Goal: Information Seeking & Learning: Learn about a topic

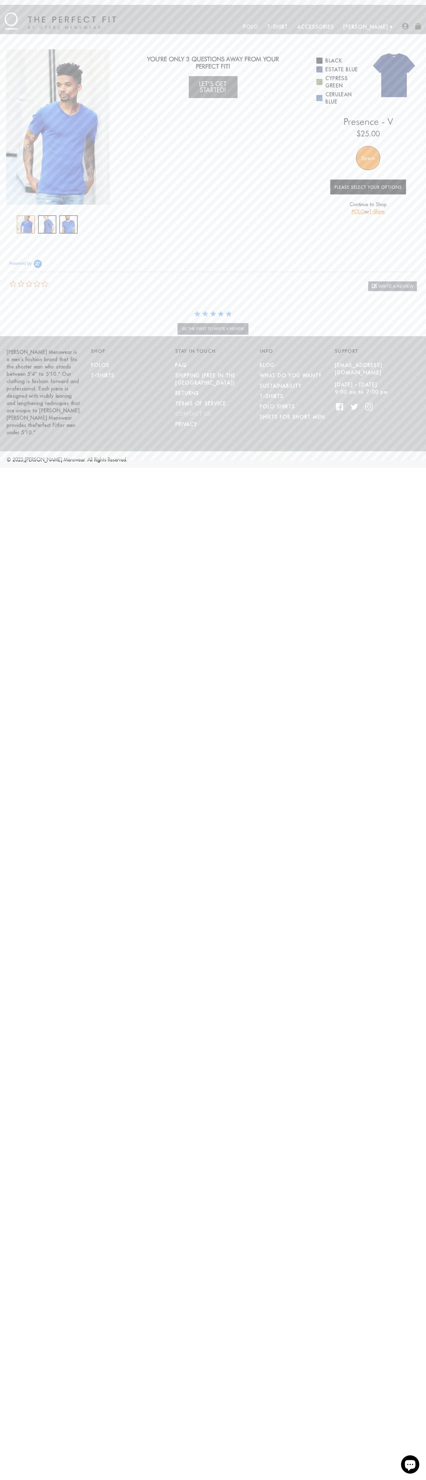
click at [193, 411] on link "CONTACT US" at bounding box center [193, 414] width 36 height 6
click at [58, 127] on img "1 / 3" at bounding box center [58, 126] width 104 height 155
click at [340, 82] on link "Cypress Green" at bounding box center [339, 82] width 47 height 15
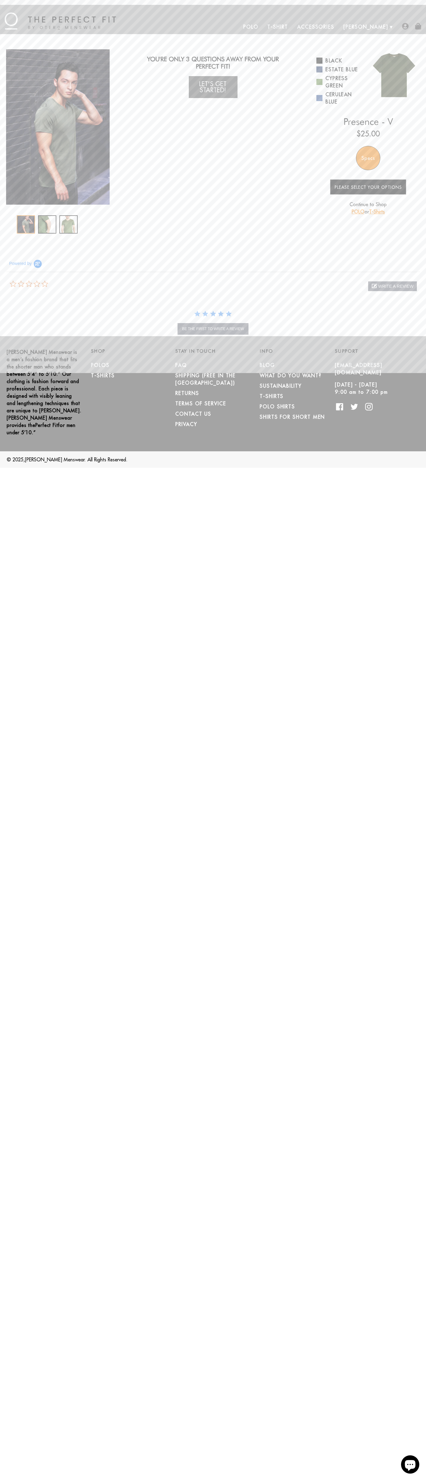
click at [329, 6] on div "MENU Polo T-Shirt Accessories [PERSON_NAME] About Us How We Do It" at bounding box center [213, 19] width 426 height 29
click at [415, 468] on html "Skip to content Submit Close search MENU Polo T-Shirt Accessories [PERSON_NAME]…" at bounding box center [213, 234] width 426 height 468
click at [205, 468] on html "Skip to content Submit Close search MENU Polo T-Shirt Accessories Otero About U…" at bounding box center [213, 234] width 426 height 468
click at [18, 259] on div "Powered by" at bounding box center [213, 260] width 414 height 23
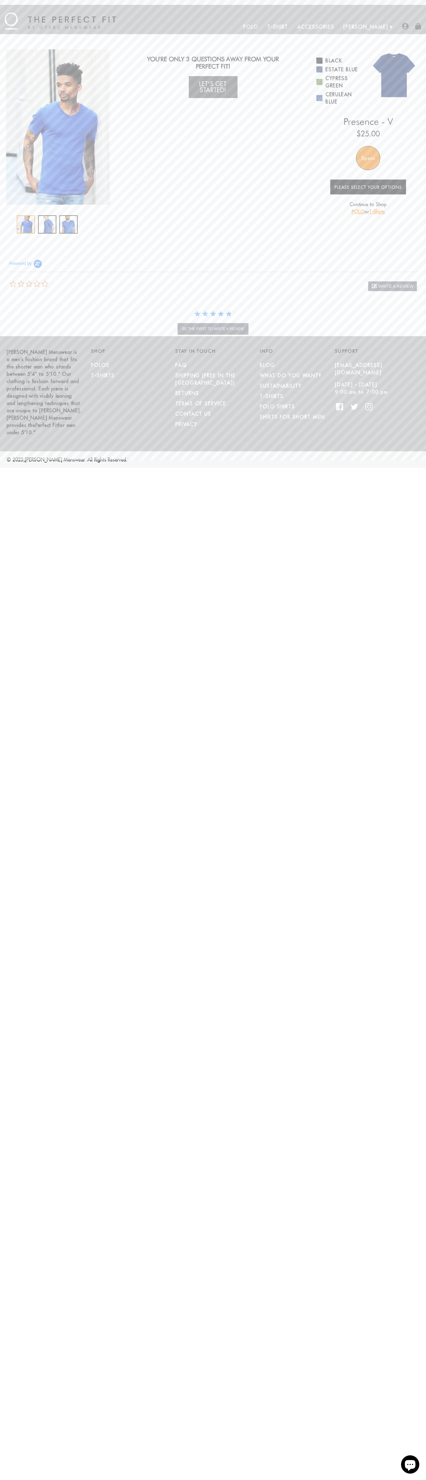
click at [58, 127] on img "1 / 3" at bounding box center [58, 126] width 104 height 155
click at [340, 69] on link "Estate Blue" at bounding box center [339, 69] width 47 height 7
click at [58, 127] on img "1 / 3" at bounding box center [58, 126] width 104 height 155
click at [340, 98] on link "Cerulean Blue" at bounding box center [339, 98] width 47 height 15
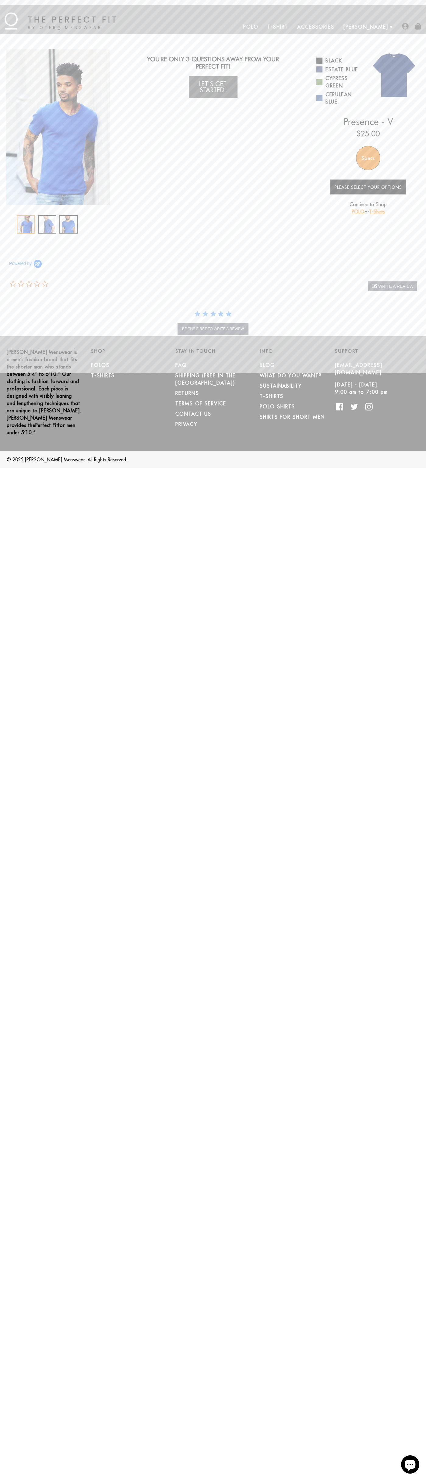
click at [368, 158] on div "Specs" at bounding box center [368, 158] width 24 height 24
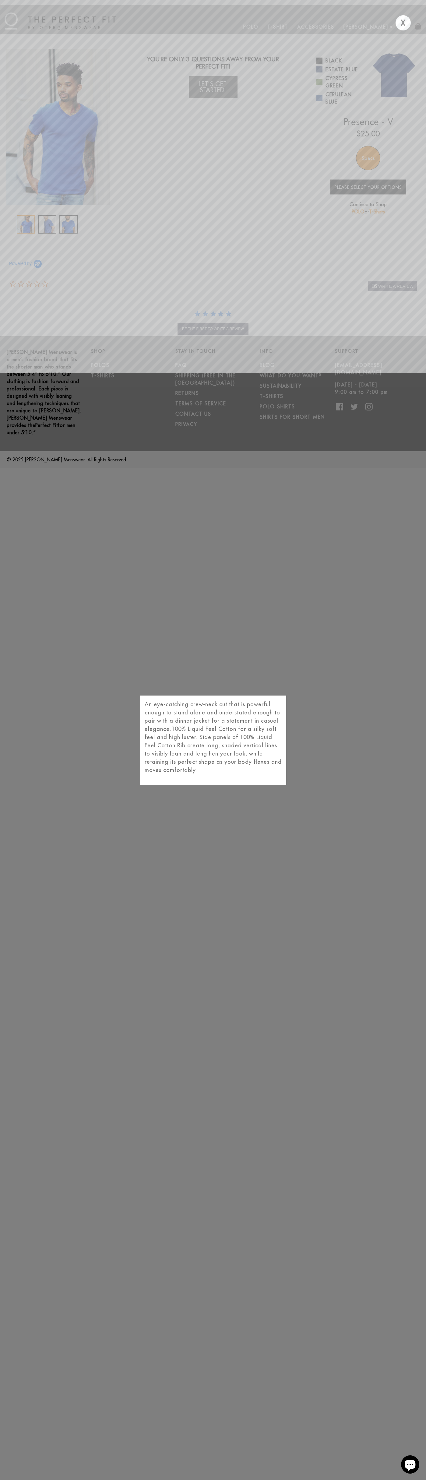
click at [403, 23] on div "X" at bounding box center [403, 22] width 15 height 15
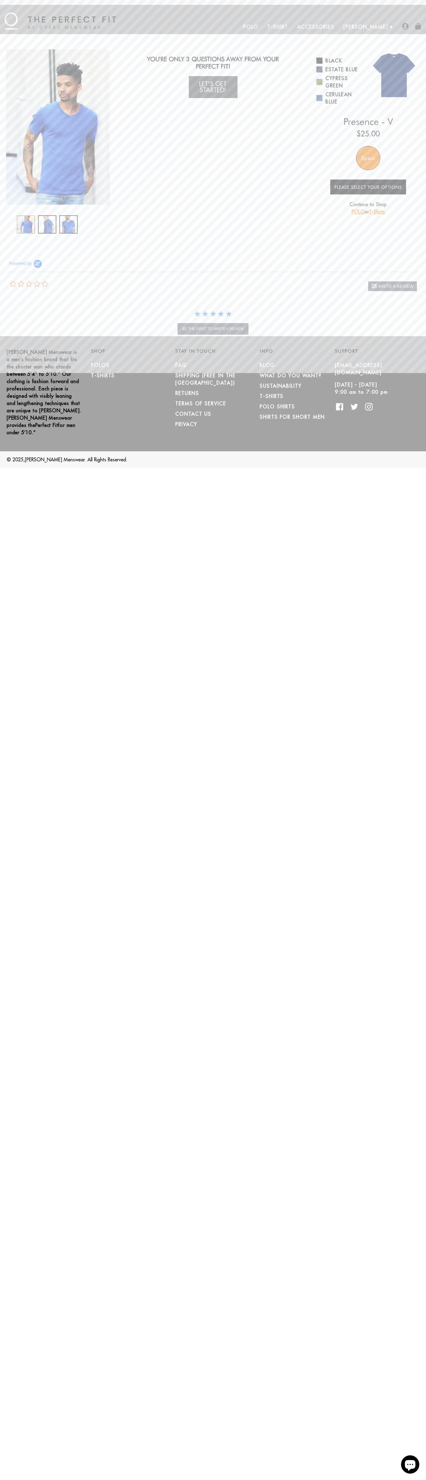
click at [357, 212] on link "POLO" at bounding box center [358, 212] width 13 height 6
click at [58, 224] on div at bounding box center [58, 224] width 82 height 18
click at [213, 284] on div "0.0 star rating write a review write a review" at bounding box center [213, 283] width 408 height 23
click at [117, 11] on div "MENU Polo T-Shirt Accessories Otero About Us How We Do It" at bounding box center [213, 19] width 426 height 29
click at [422, 468] on html "Skip to content Submit Close search MENU Polo T-Shirt Accessories Otero About U…" at bounding box center [213, 234] width 426 height 468
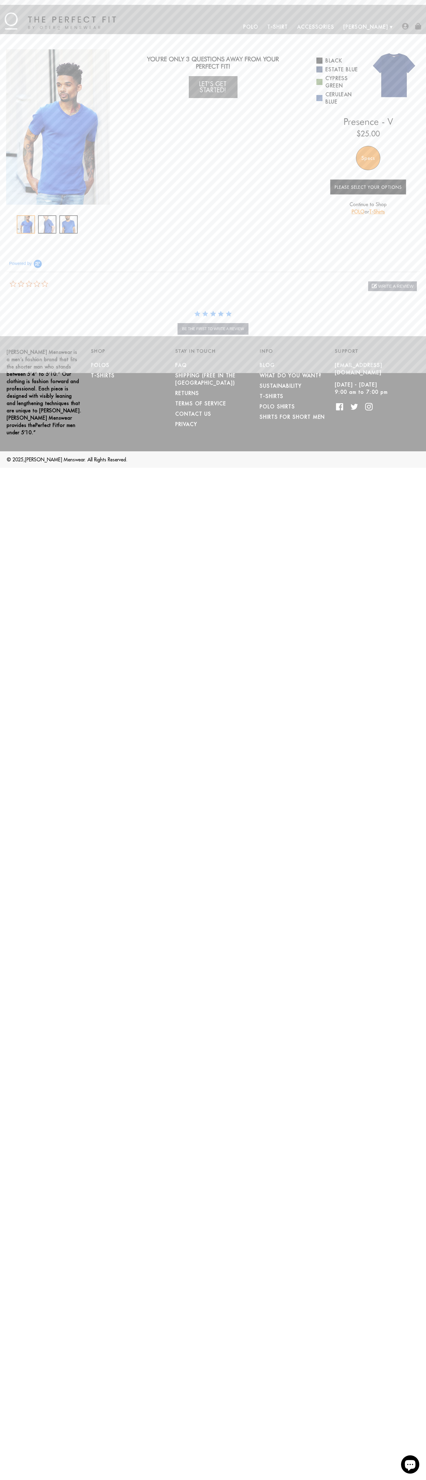
click at [138, 468] on html "Skip to content Submit Close search MENU Polo T-Shirt Accessories Otero About U…" at bounding box center [213, 234] width 426 height 468
click at [12, 240] on div "You Wearing The Presence - V T-Shirt You're only 3 questions away from your per…" at bounding box center [213, 141] width 426 height 215
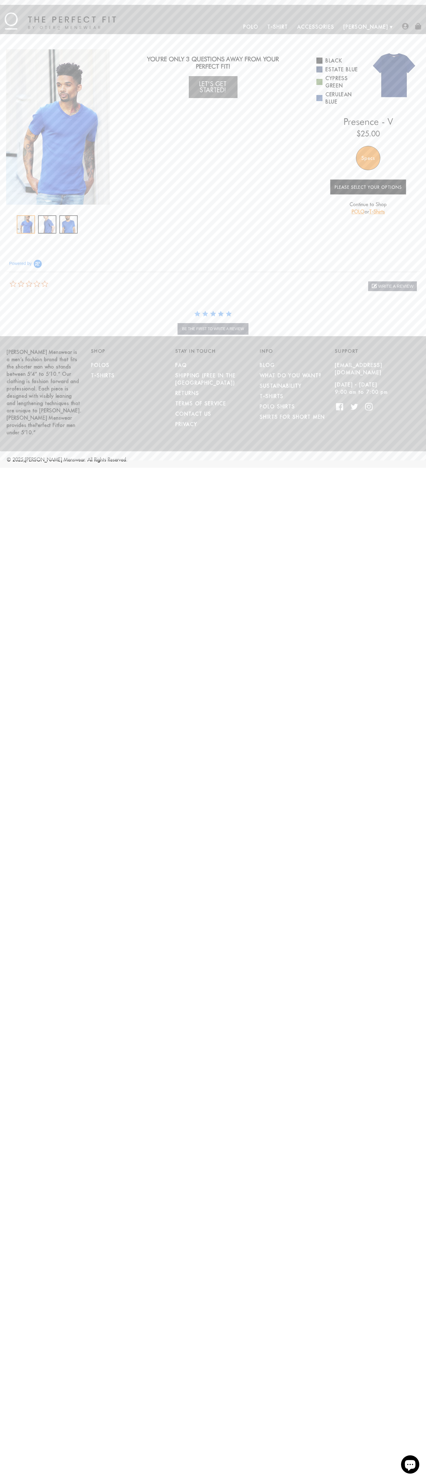
click at [58, 127] on img "1 / 3" at bounding box center [58, 126] width 104 height 155
click at [340, 61] on link "Black" at bounding box center [339, 60] width 47 height 7
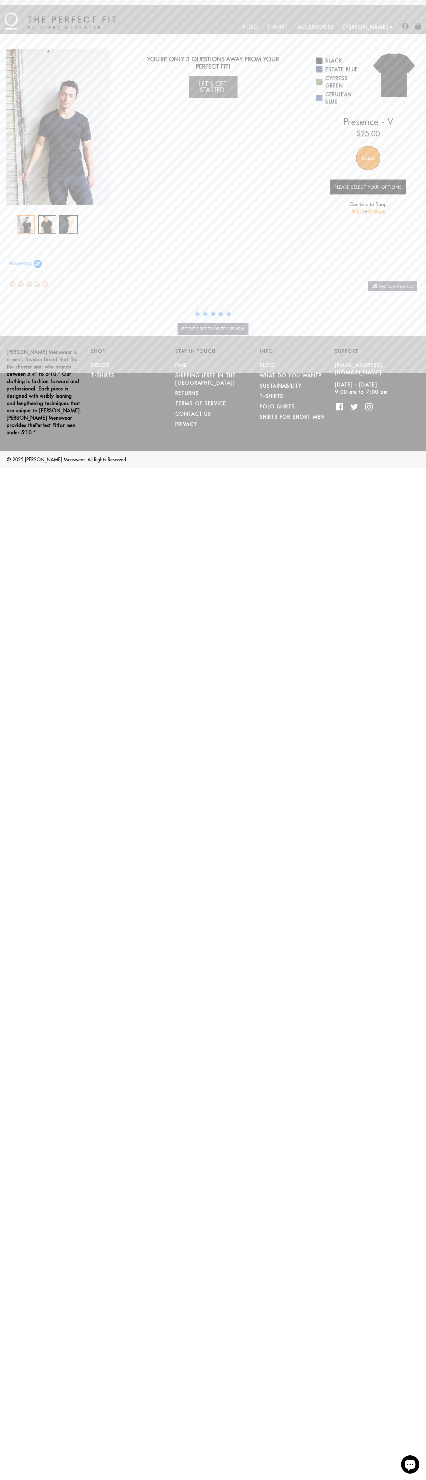
click at [368, 158] on div "Specs" at bounding box center [368, 158] width 24 height 24
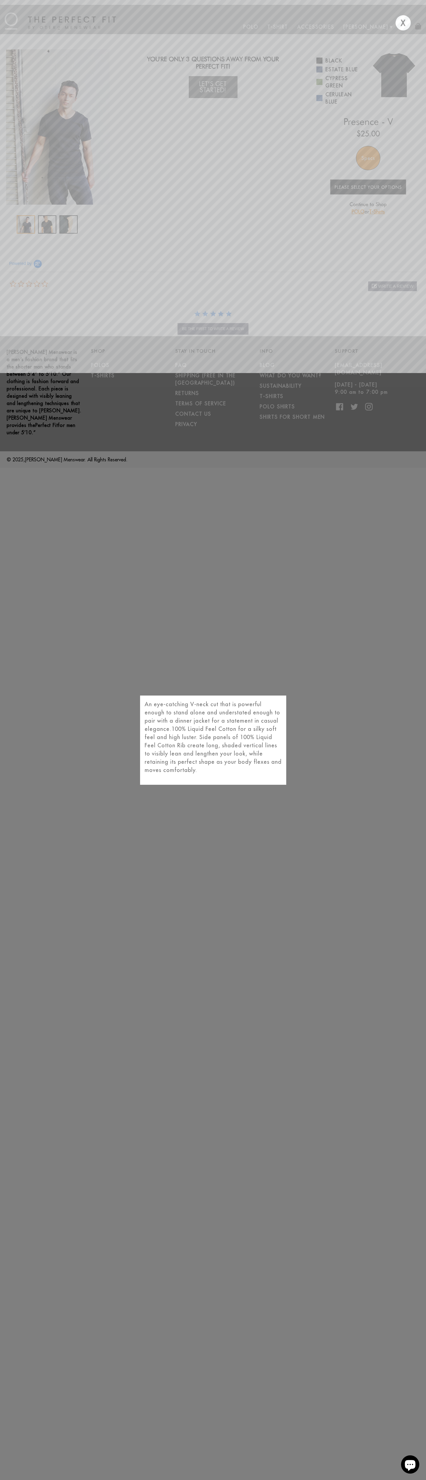
click at [403, 23] on div "X" at bounding box center [403, 22] width 15 height 15
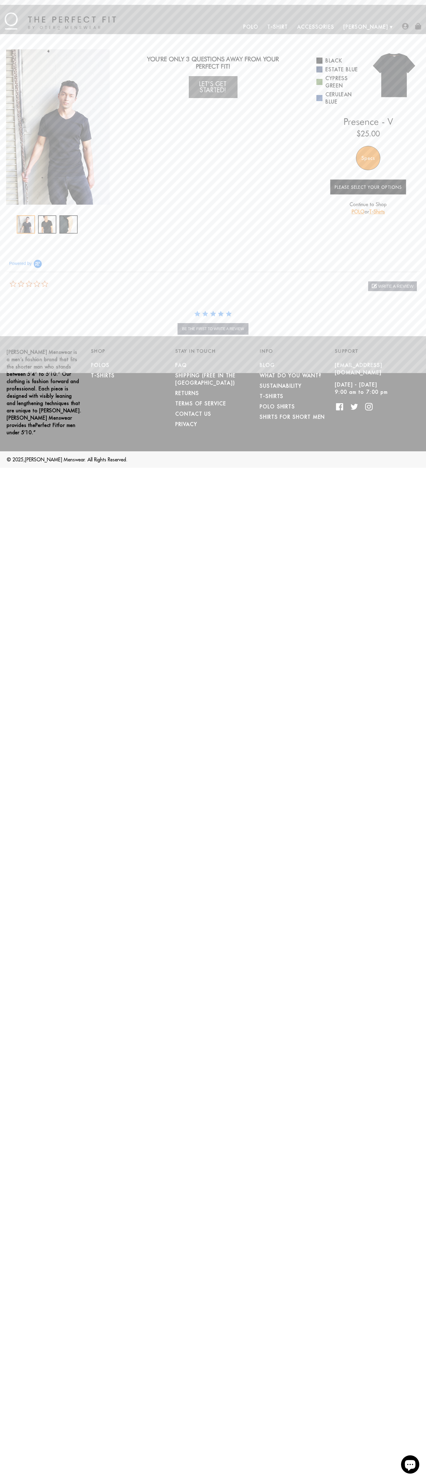
click at [357, 212] on link "POLO" at bounding box center [358, 212] width 13 height 6
click at [58, 224] on div at bounding box center [58, 224] width 82 height 18
click at [213, 284] on div "0.0 star rating write a review write a review" at bounding box center [213, 283] width 408 height 23
